Goal: Information Seeking & Learning: Learn about a topic

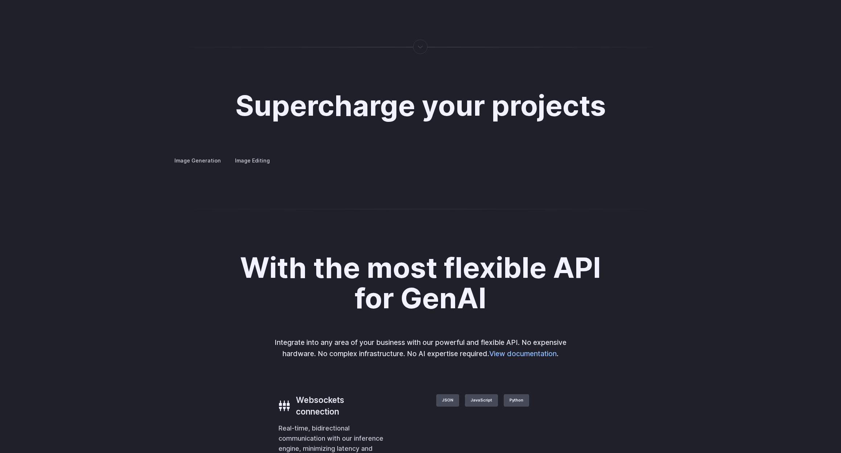
scroll to position [1337, 0]
click at [247, 155] on label "Image Editing" at bounding box center [252, 161] width 47 height 13
click at [209, 155] on label "Image Generation" at bounding box center [197, 161] width 59 height 13
click at [0, 0] on summary "Concept design" at bounding box center [0, 0] width 0 height 0
click at [0, 0] on summary "Creative styling" at bounding box center [0, 0] width 0 height 0
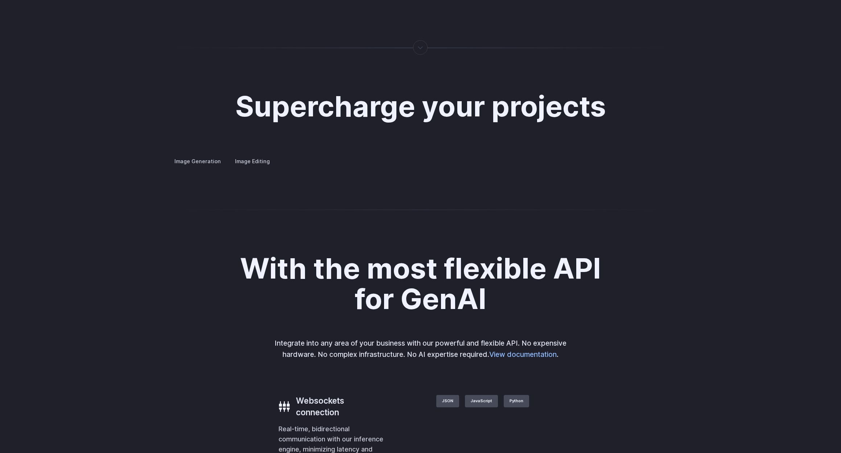
click at [0, 0] on summary "Architecture" at bounding box center [0, 0] width 0 height 0
click at [0, 0] on summary "Product design" at bounding box center [0, 0] width 0 height 0
click at [0, 0] on summary "Personalized assets" at bounding box center [0, 0] width 0 height 0
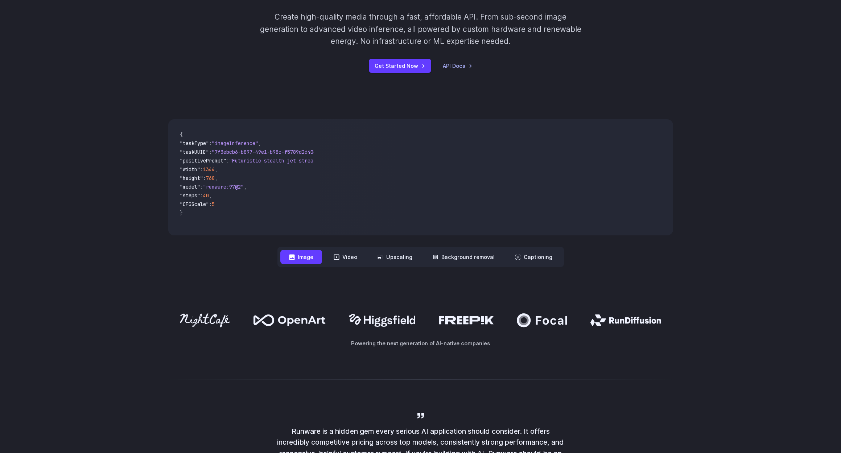
scroll to position [174, 0]
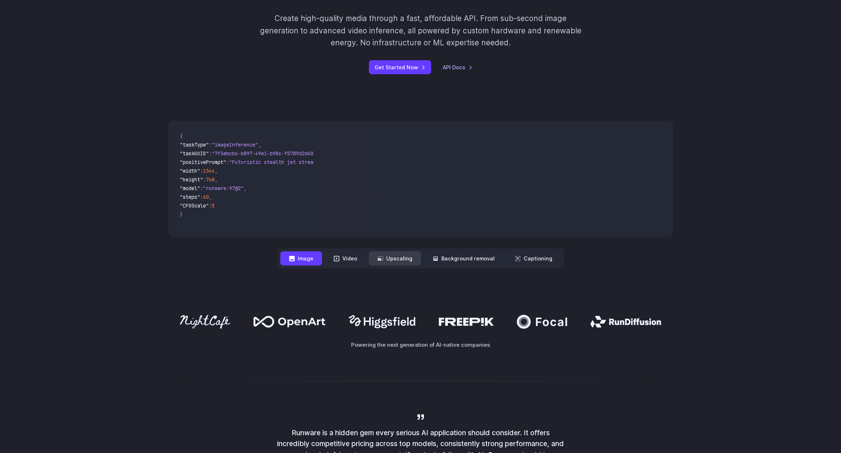
click at [394, 258] on button "Upscaling" at bounding box center [395, 258] width 52 height 14
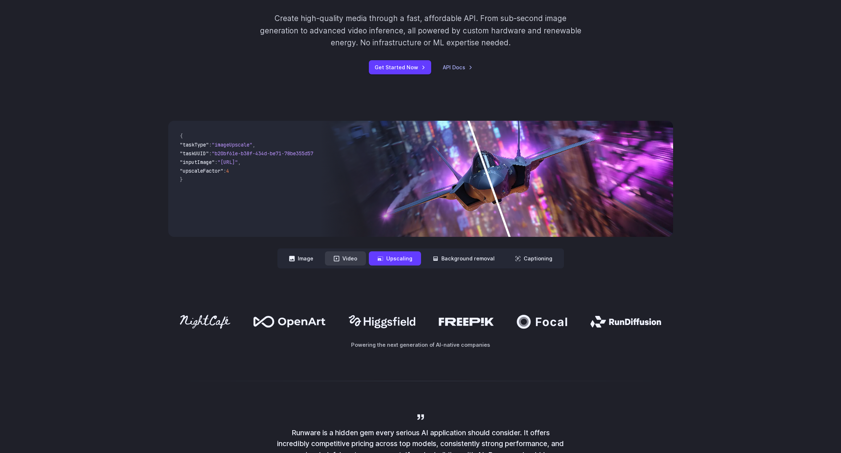
click at [349, 259] on button "Video" at bounding box center [345, 258] width 41 height 14
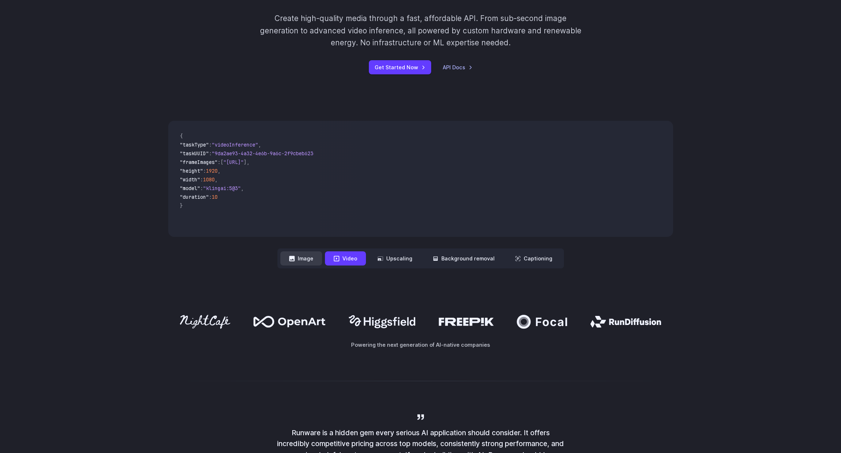
click at [312, 258] on button "Image" at bounding box center [301, 258] width 42 height 14
click at [349, 256] on button "Video" at bounding box center [345, 258] width 41 height 14
click at [388, 258] on button "Upscaling" at bounding box center [395, 258] width 52 height 14
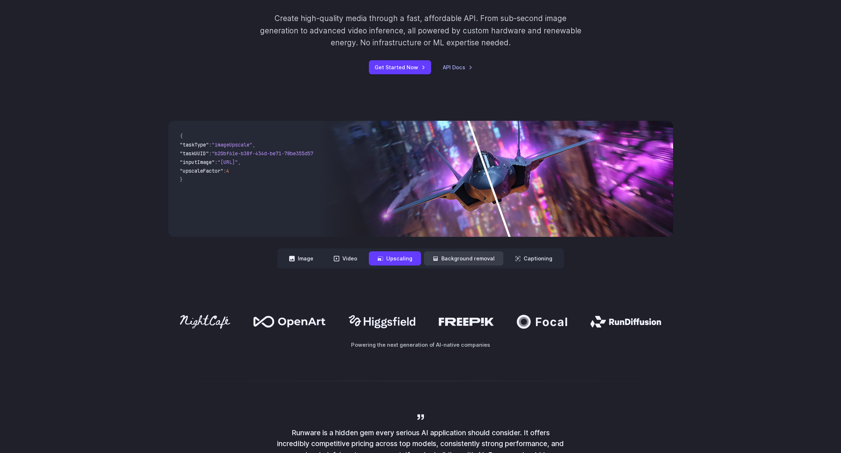
click at [448, 258] on button "Background removal" at bounding box center [463, 258] width 79 height 14
